Goal: Task Accomplishment & Management: Manage account settings

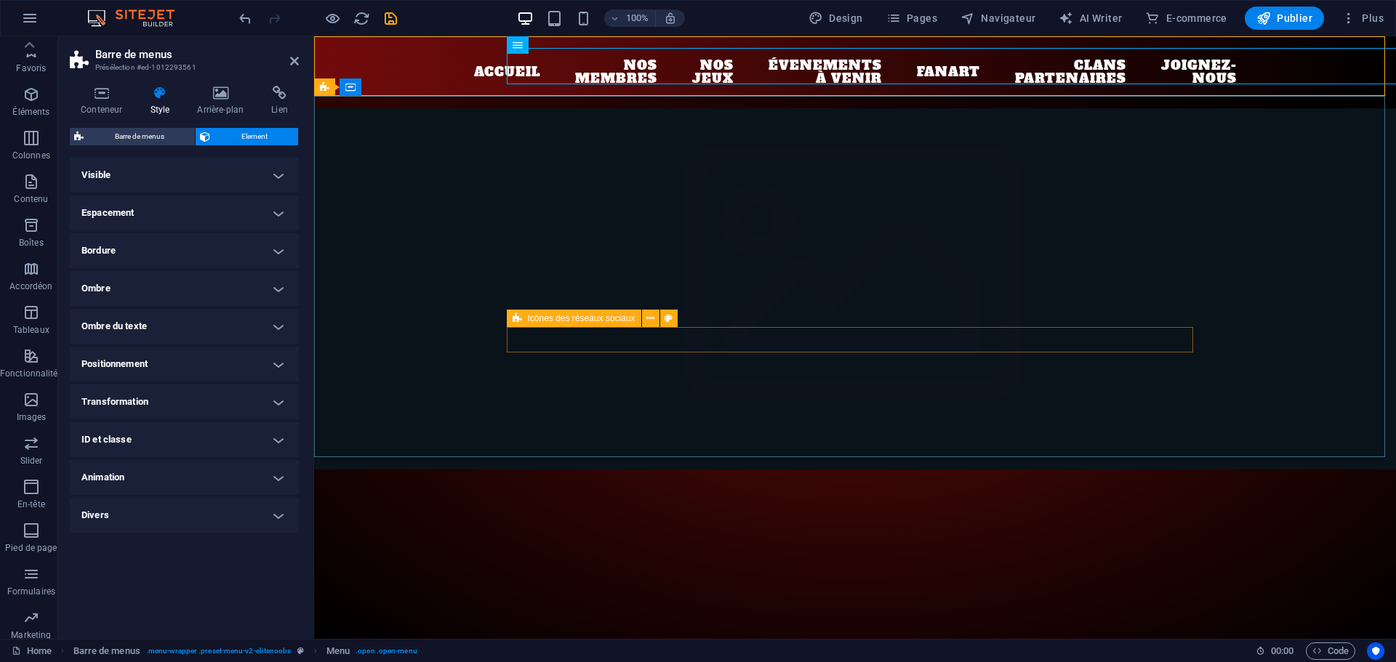
scroll to position [95, 0]
click at [294, 62] on icon at bounding box center [294, 61] width 9 height 12
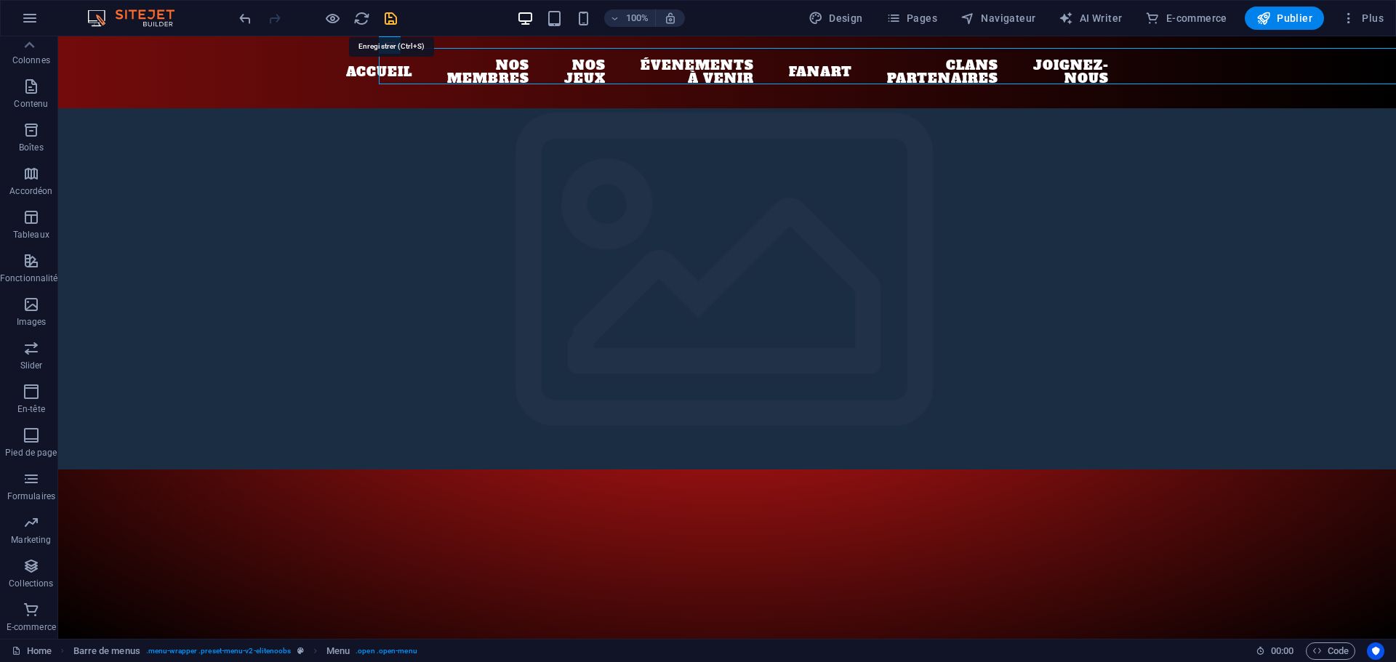
click at [390, 19] on icon "save" at bounding box center [390, 18] width 17 height 17
checkbox input "false"
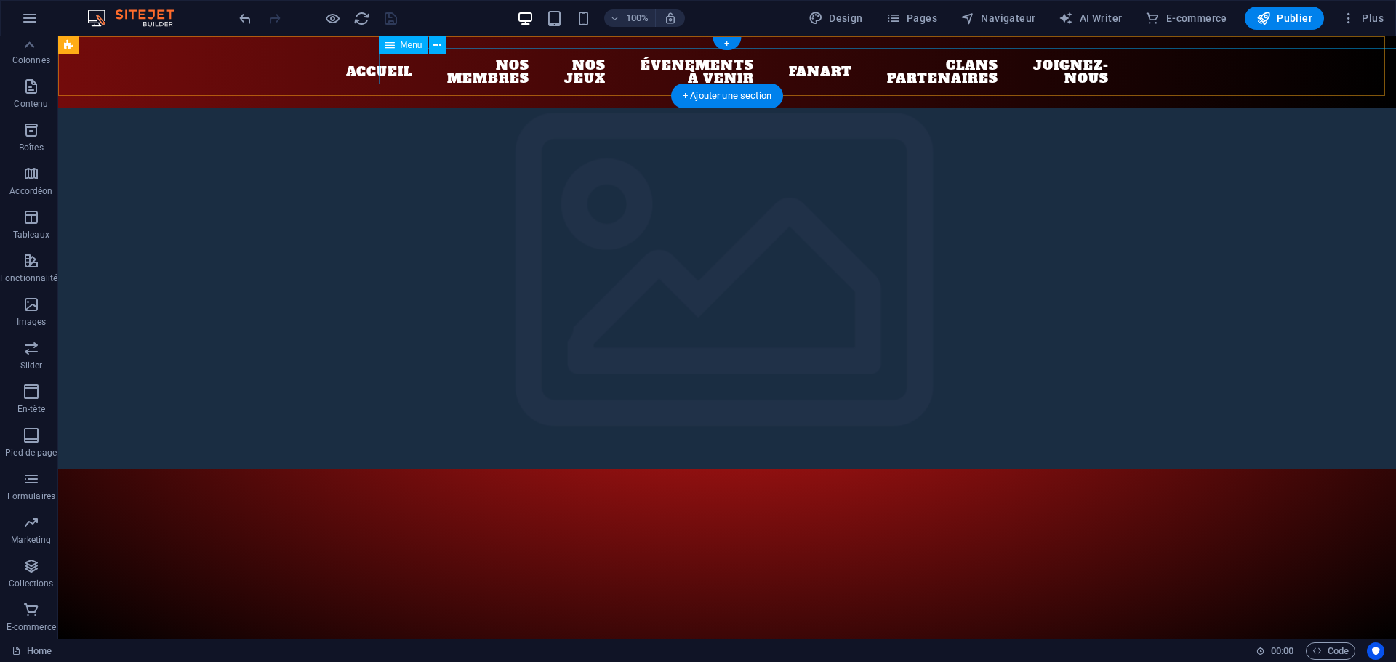
click at [422, 66] on nav "Accueil Nos membres Nos jeux Évenements à venir Fanart Clans partenaires Joigne…" at bounding box center [727, 72] width 686 height 49
click at [547, 67] on nav "Accueil Nos membres Nos jeux Évenements à venir Fanart Clans partenaires Joigne…" at bounding box center [727, 72] width 686 height 49
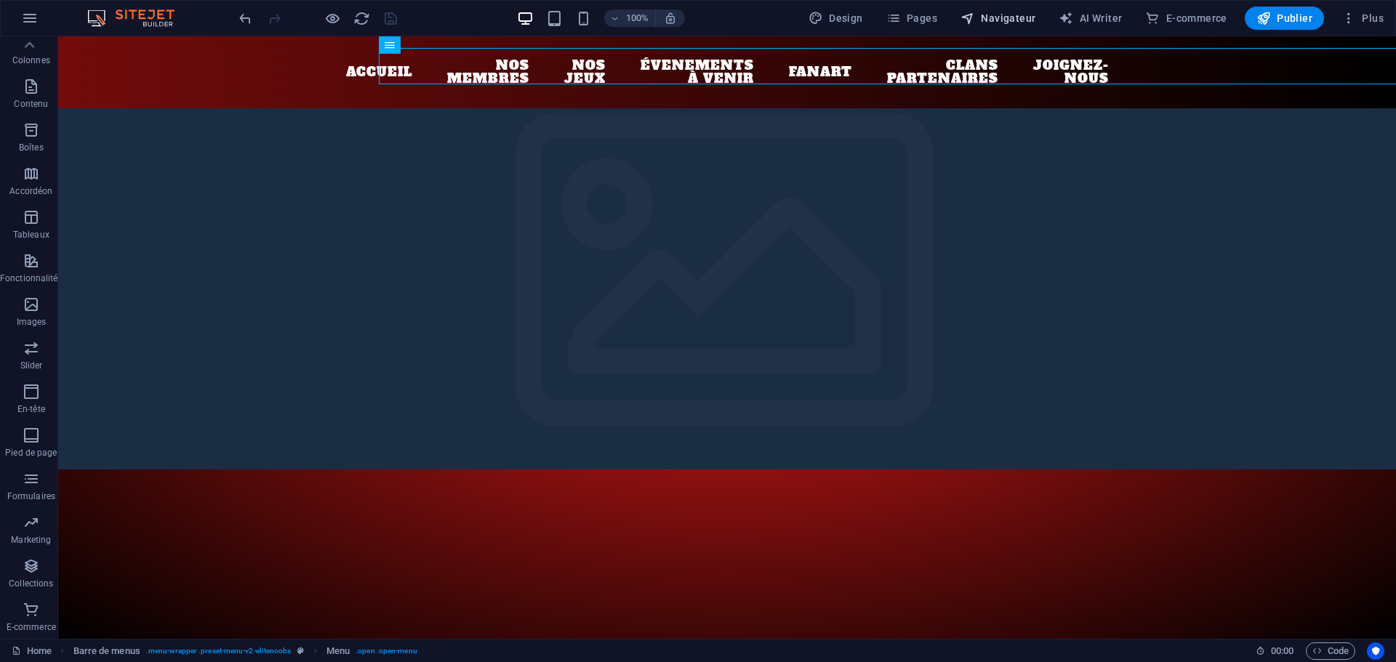
click at [994, 17] on span "Navigateur" at bounding box center [997, 18] width 75 height 15
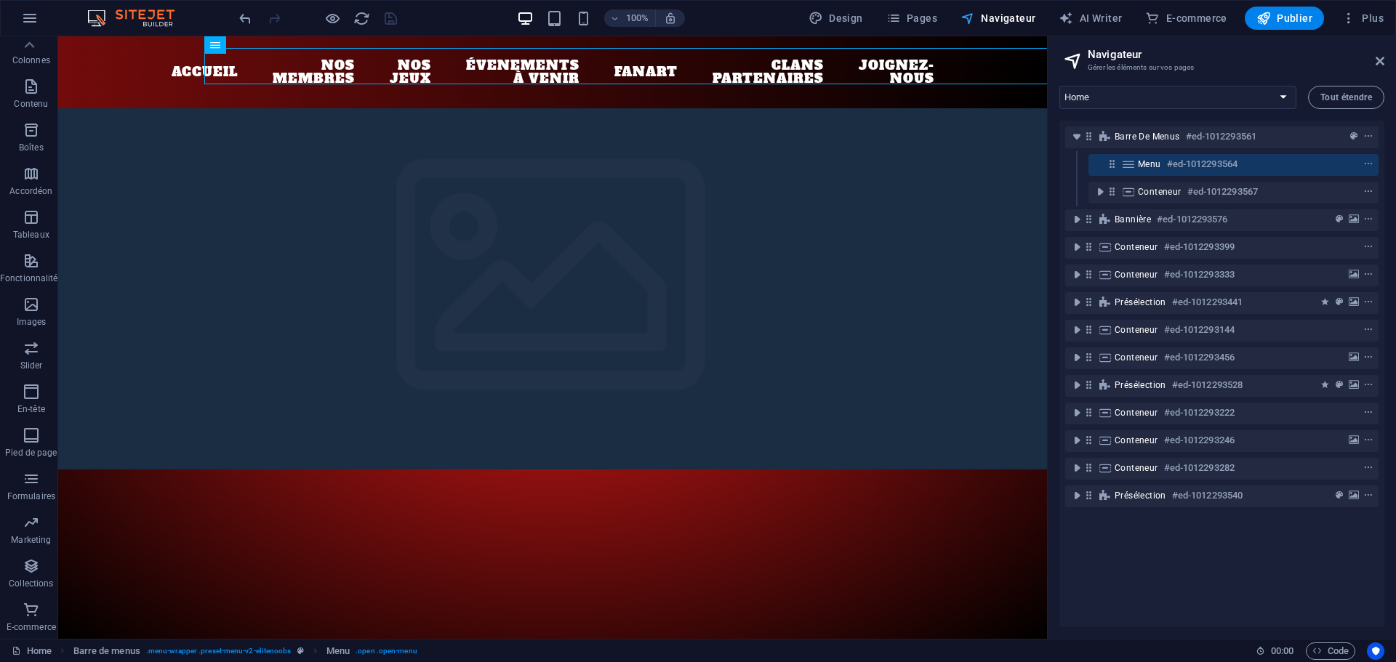
click at [994, 17] on span "Navigateur" at bounding box center [997, 18] width 75 height 15
click at [1378, 61] on icon at bounding box center [1379, 61] width 9 height 12
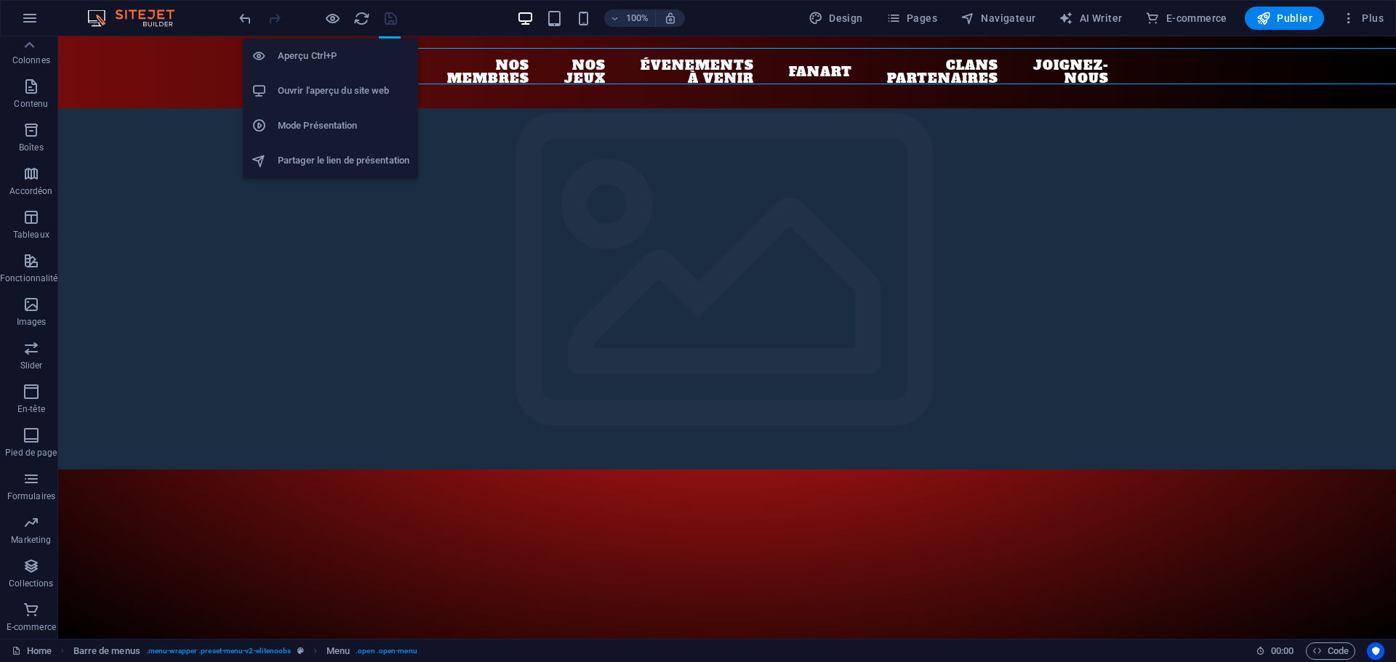
click at [305, 92] on h6 "Ouvrir l'aperçu du site web" at bounding box center [344, 90] width 132 height 17
